Goal: Find specific page/section: Find specific page/section

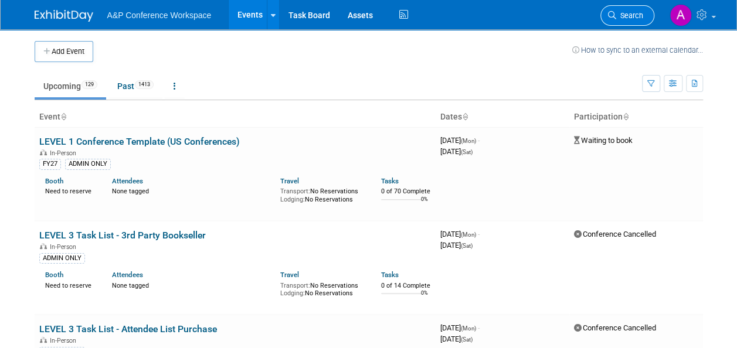
click at [640, 16] on span "Search" at bounding box center [629, 15] width 27 height 9
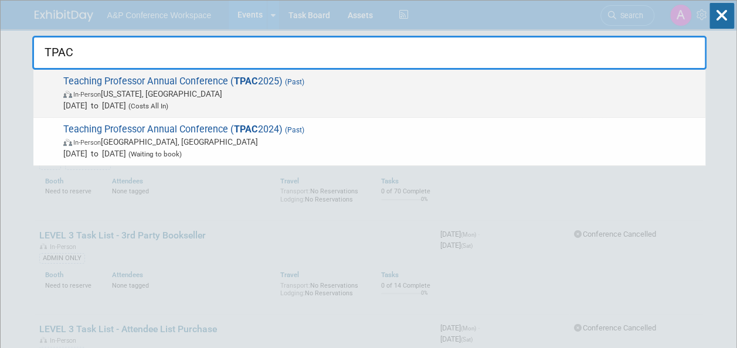
type input "TPAC"
click at [171, 82] on span "Teaching Professor Annual Conference ( TPAC 2025) (Past) In-Person [US_STATE], …" at bounding box center [379, 94] width 639 height 36
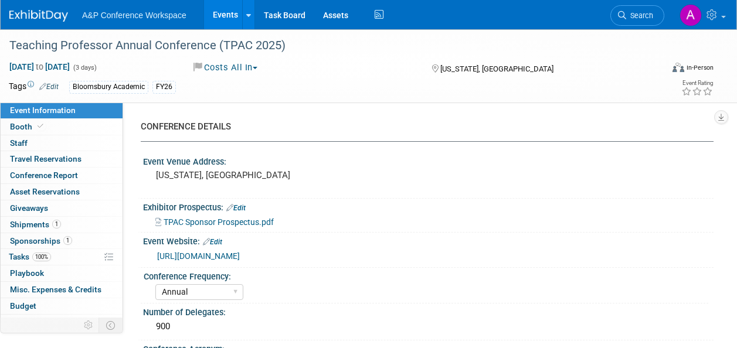
select select "Annual"
select select "Level 3"
select select "Sponsorship"
select select "Study Skills"
select select "Bloomsbury Academic"
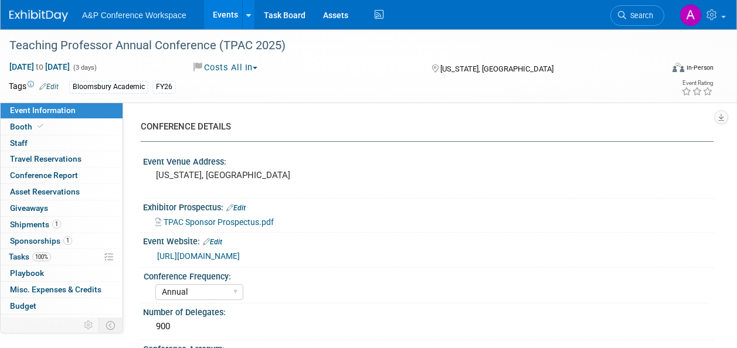
select select "[PERSON_NAME]"
select select "Brand/Subject Presence​"
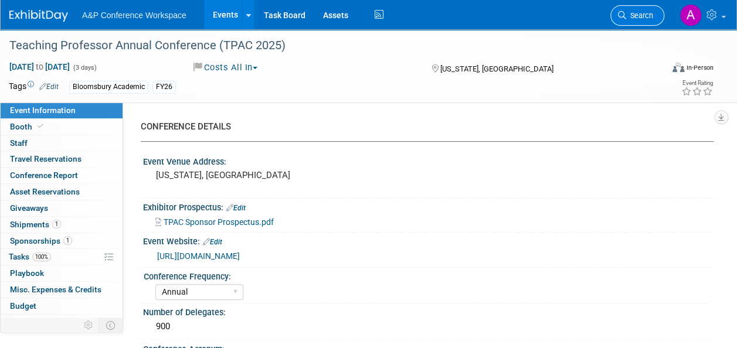
click at [639, 13] on span "Search" at bounding box center [639, 15] width 27 height 9
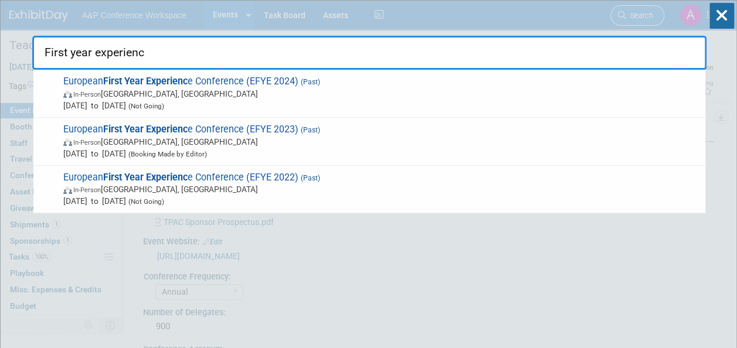
type input "First year experience"
drag, startPoint x: 185, startPoint y: 55, endPoint x: -2, endPoint y: 29, distance: 189.4
click at [0, 29] on html "A&P Conference Workspace Events Add Event Bulk Upload Events Shareable Event Bo…" at bounding box center [368, 174] width 737 height 348
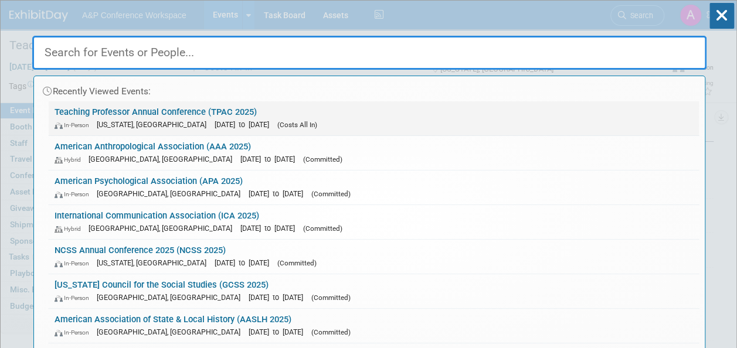
click at [215, 121] on span "Jun 6, 2025 to Jun 8, 2025" at bounding box center [245, 124] width 60 height 9
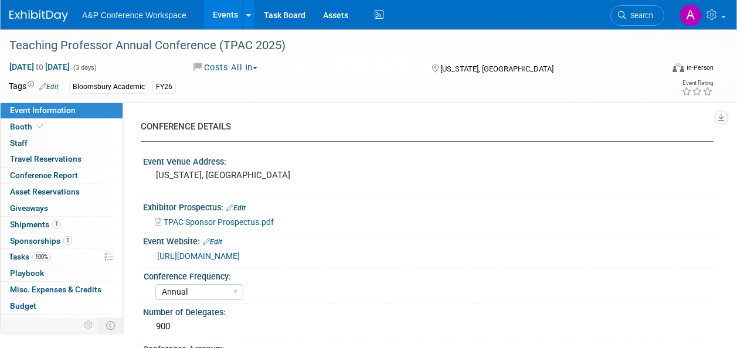
select select "Annual"
select select "Level 3"
select select "Sponsorship"
select select "Study Skills"
select select "Bloomsbury Academic"
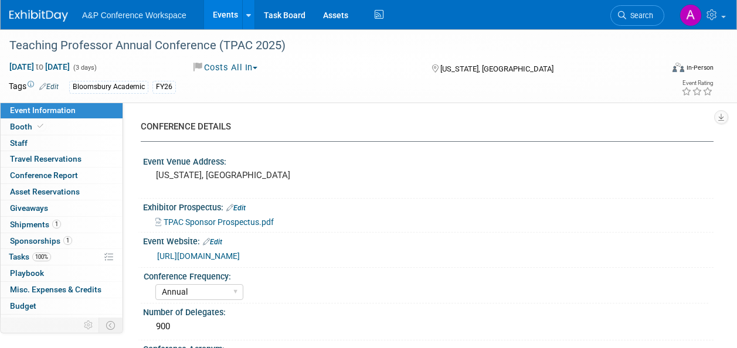
select select "[PERSON_NAME]"
select select "Brand/Subject Presence​"
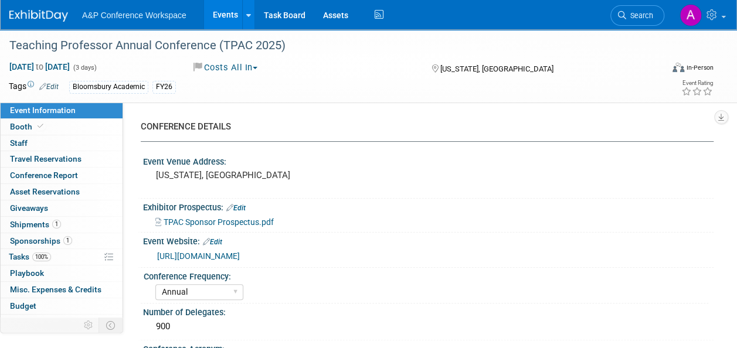
click at [648, 19] on span "Search" at bounding box center [639, 15] width 27 height 9
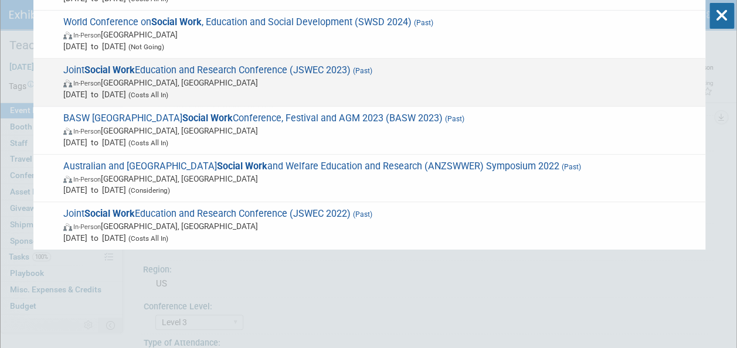
scroll to position [117, 0]
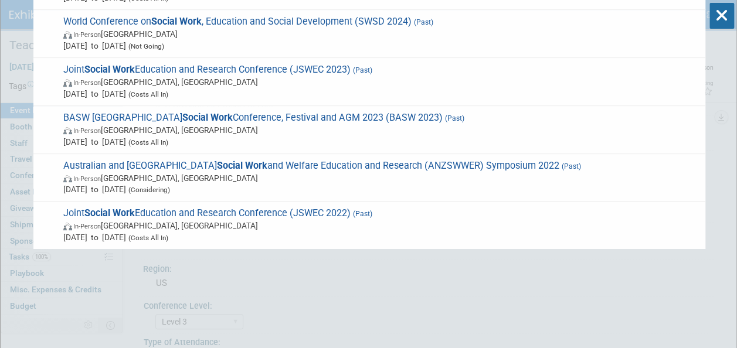
type input "social work"
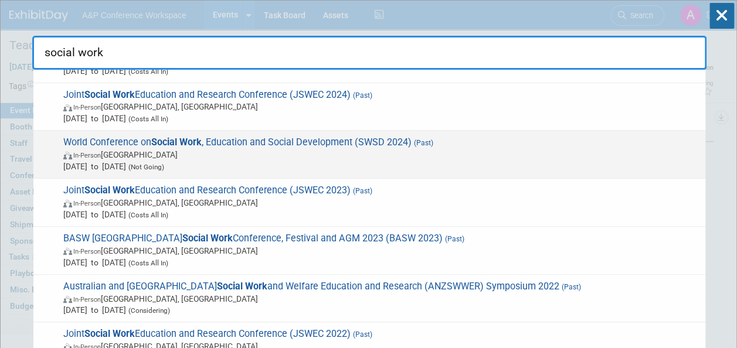
scroll to position [86, 0]
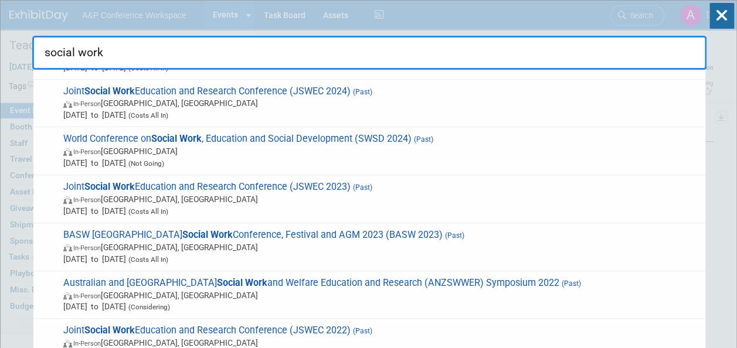
click at [525, 21] on div "social work Joint Social Work Education and Research Conference (JSWEC 2025) (P…" at bounding box center [369, 35] width 674 height 69
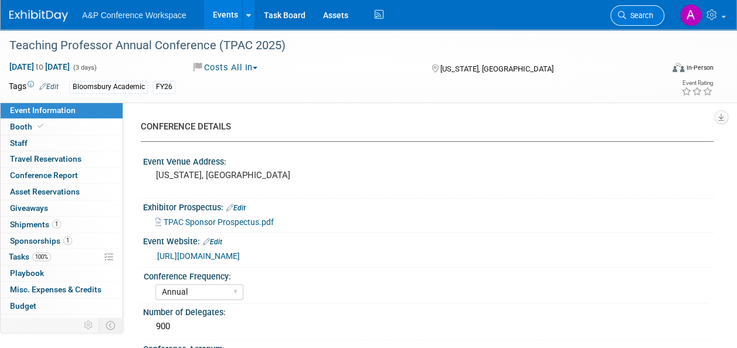
click at [632, 11] on link "Search" at bounding box center [637, 15] width 54 height 21
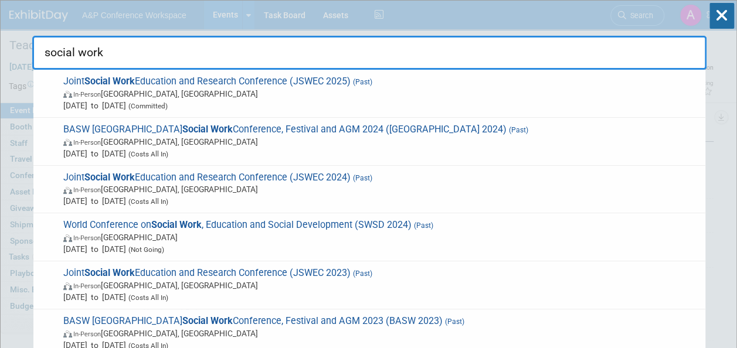
click at [151, 47] on input "social work" at bounding box center [369, 53] width 674 height 34
type input "social work"
click at [131, 47] on input "social work" at bounding box center [369, 53] width 674 height 34
click at [114, 50] on input "social work" at bounding box center [369, 53] width 674 height 34
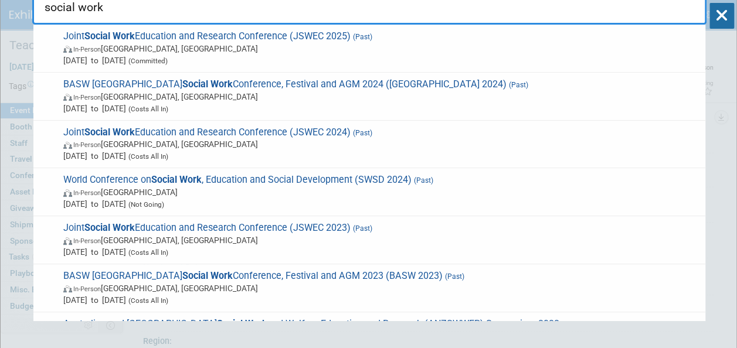
scroll to position [0, 0]
